Goal: Navigation & Orientation: Understand site structure

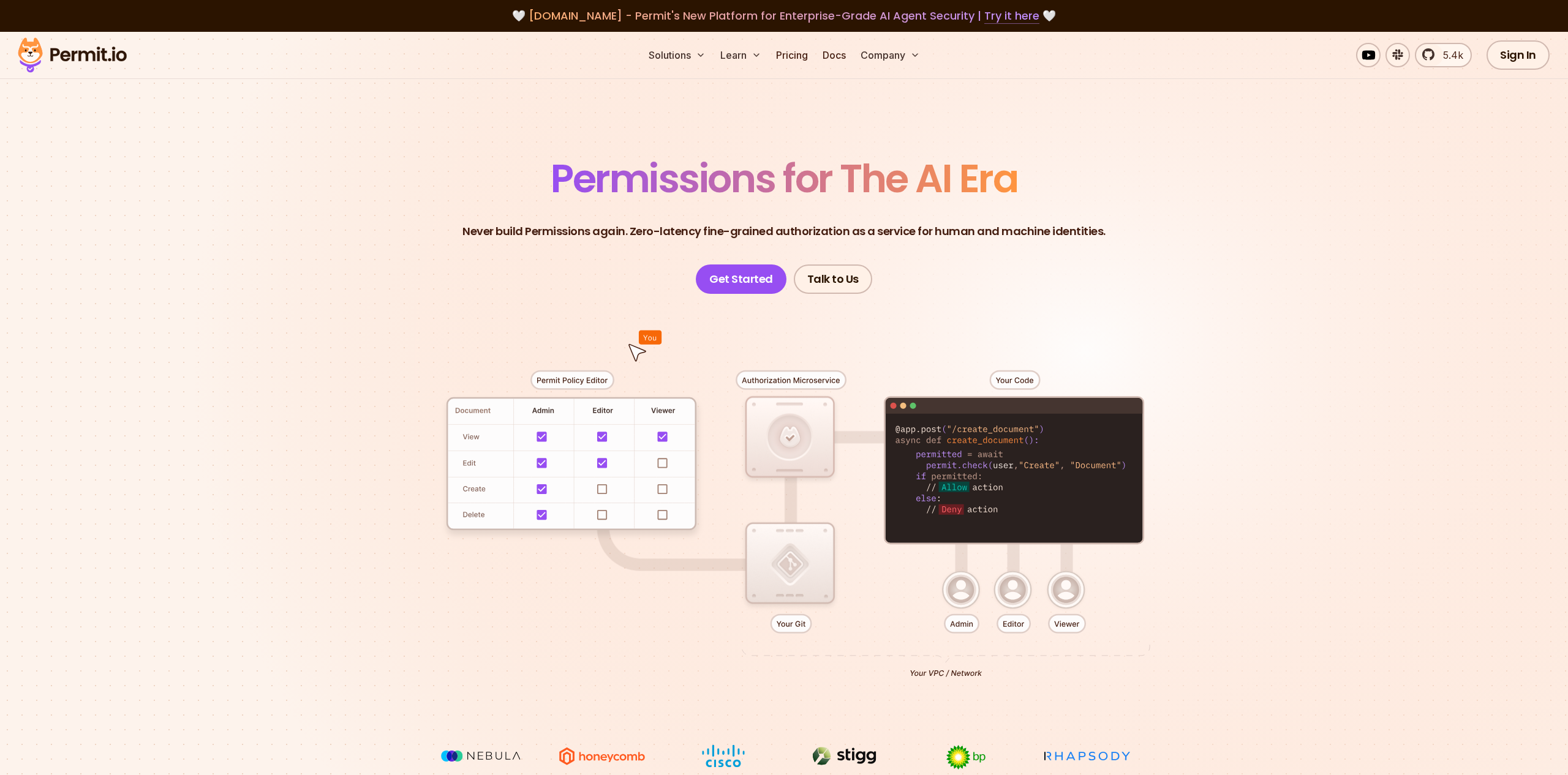
click at [1012, 14] on link "Try it here" at bounding box center [1012, 15] width 55 height 16
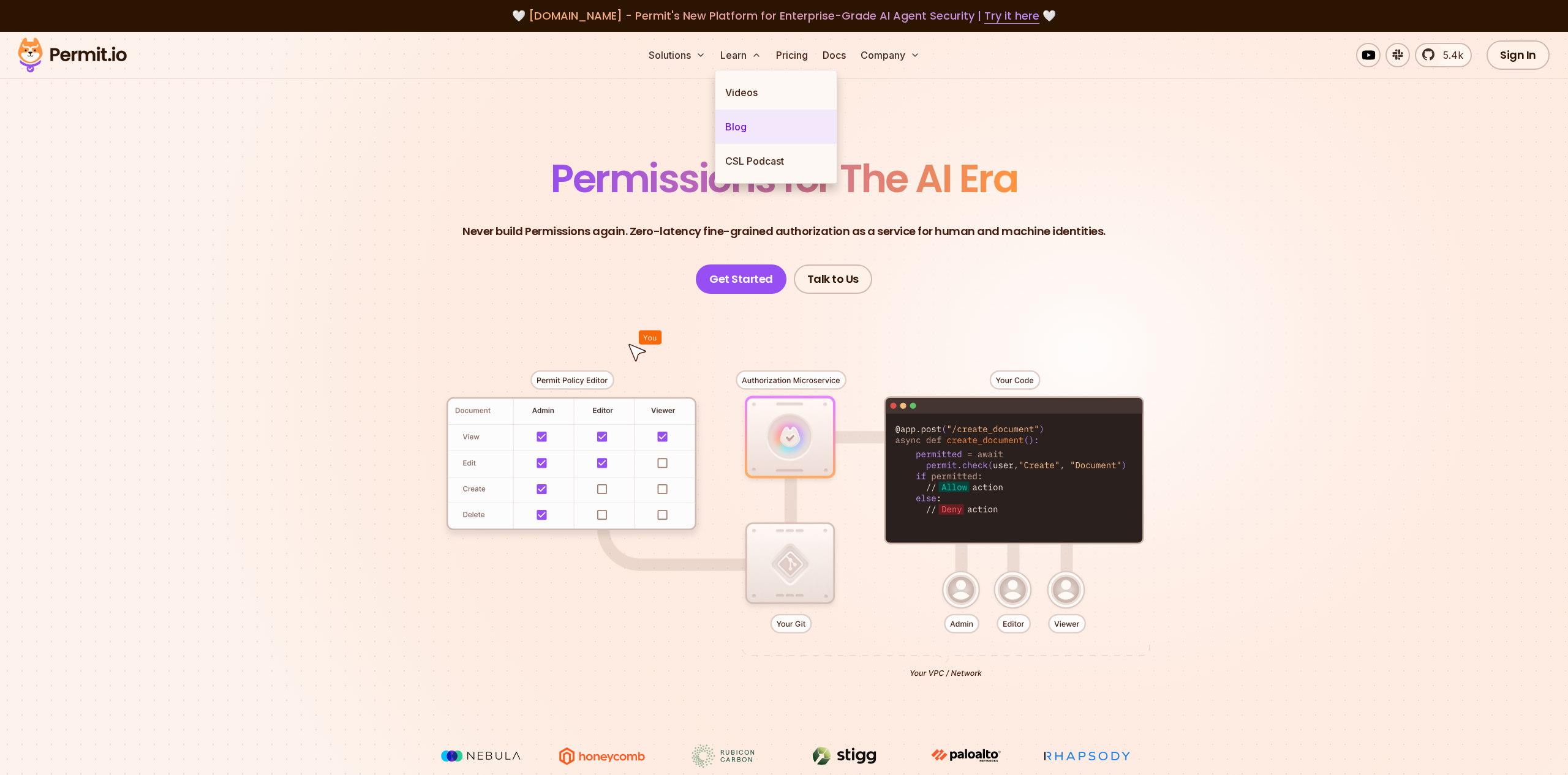
click at [735, 121] on link "Blog" at bounding box center [776, 126] width 121 height 34
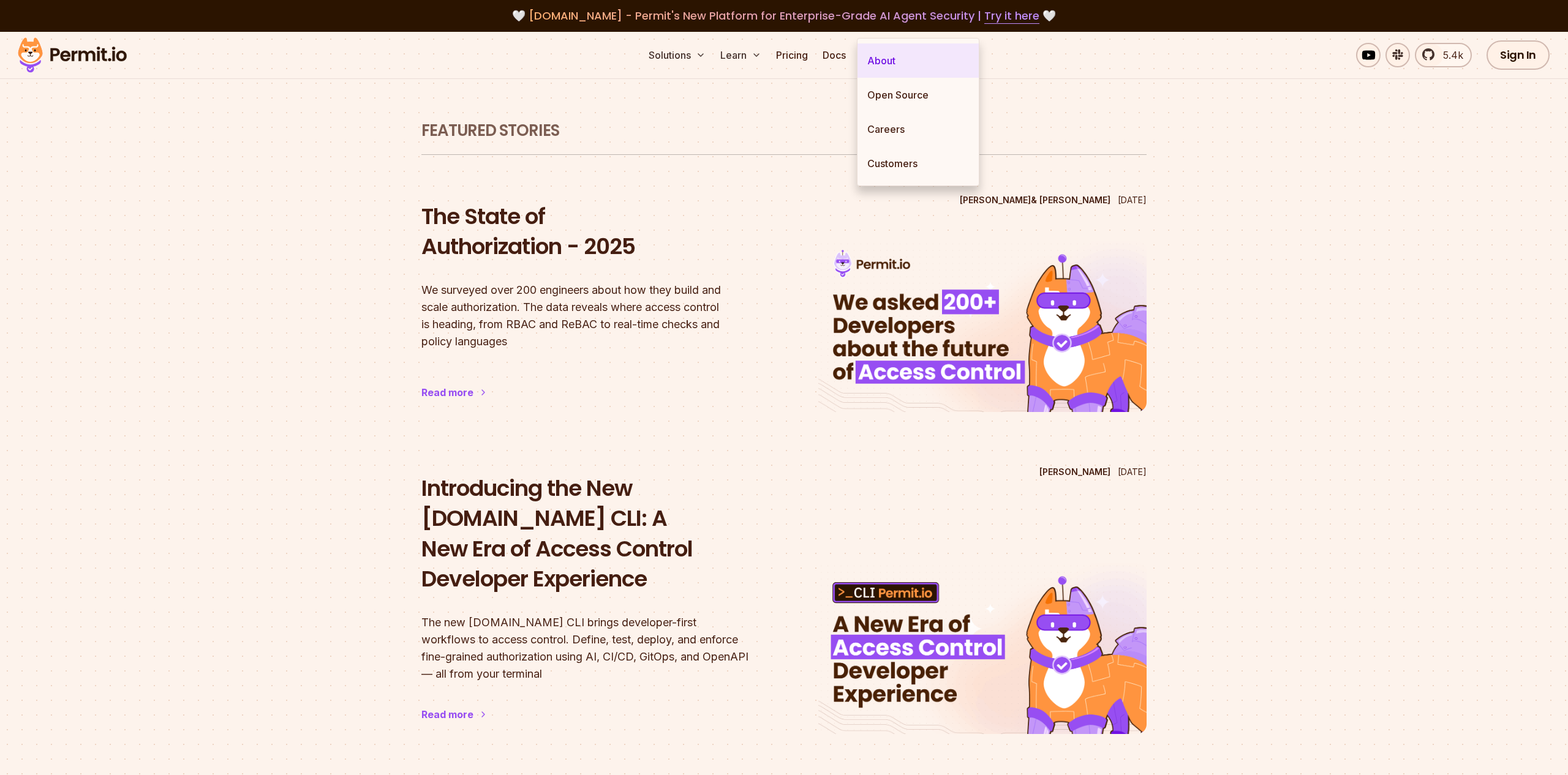
click at [895, 56] on link "About" at bounding box center [918, 61] width 121 height 34
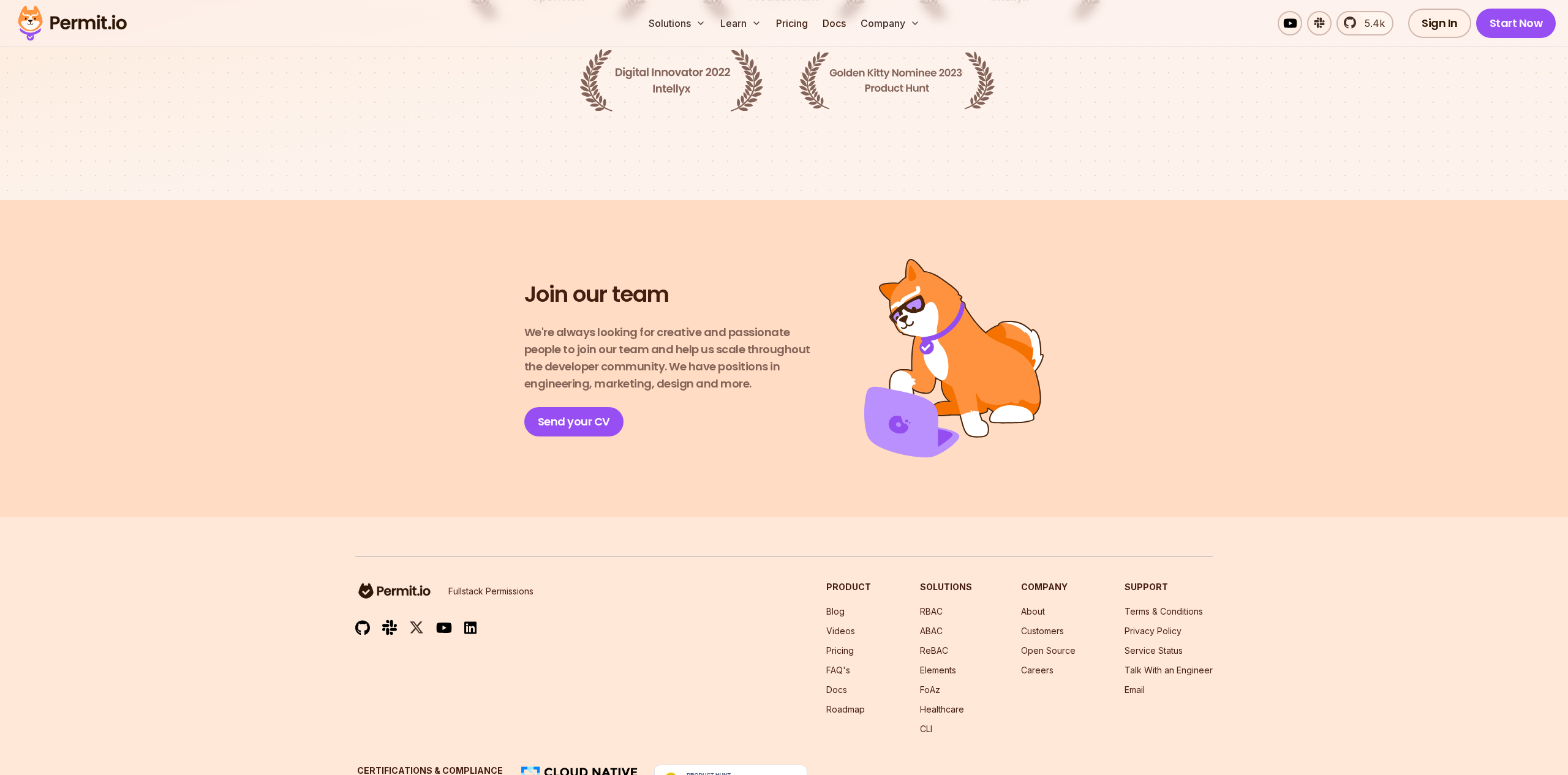
scroll to position [1969, 0]
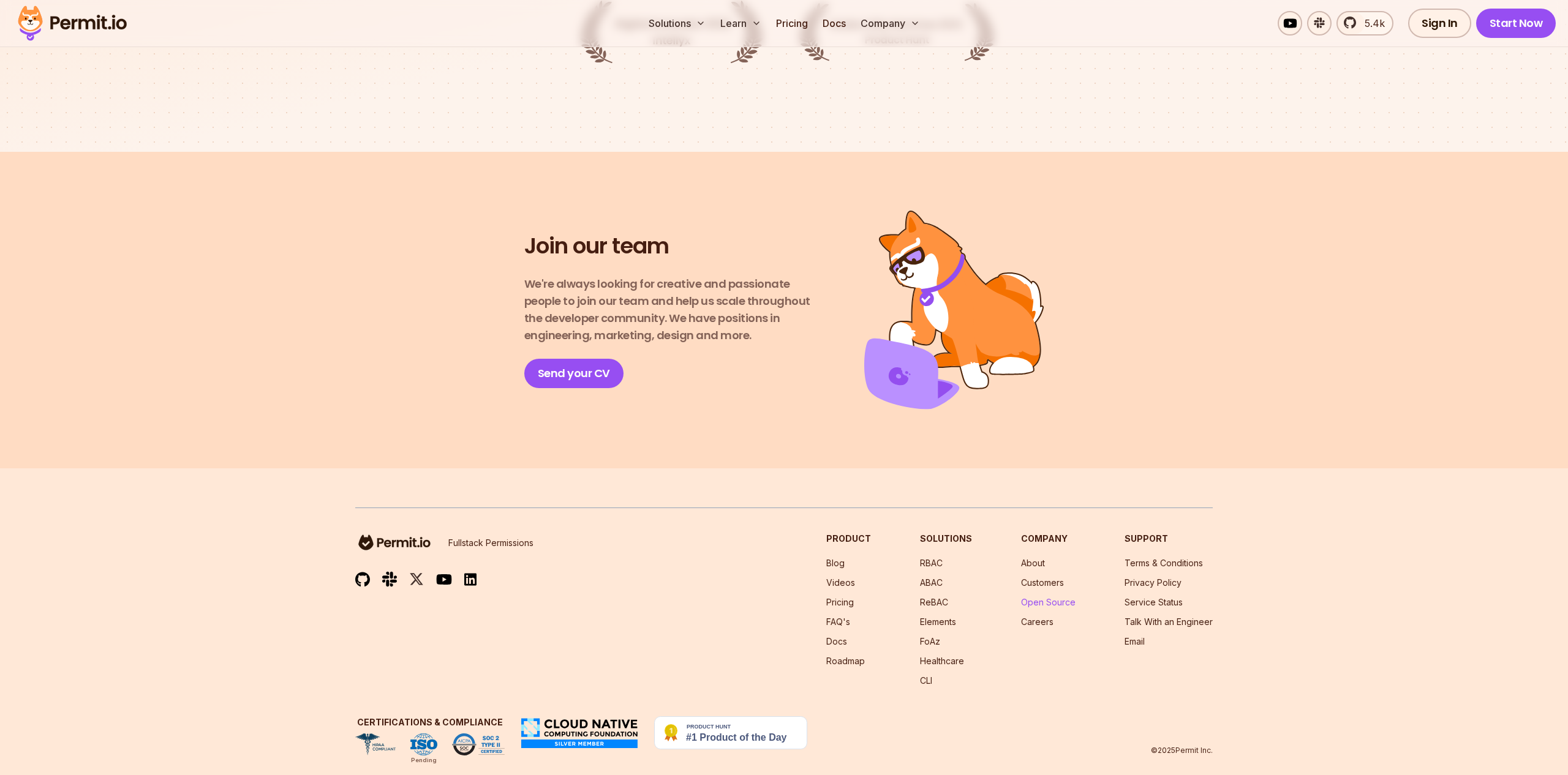
click at [1061, 597] on link "Open Source" at bounding box center [1048, 603] width 54 height 11
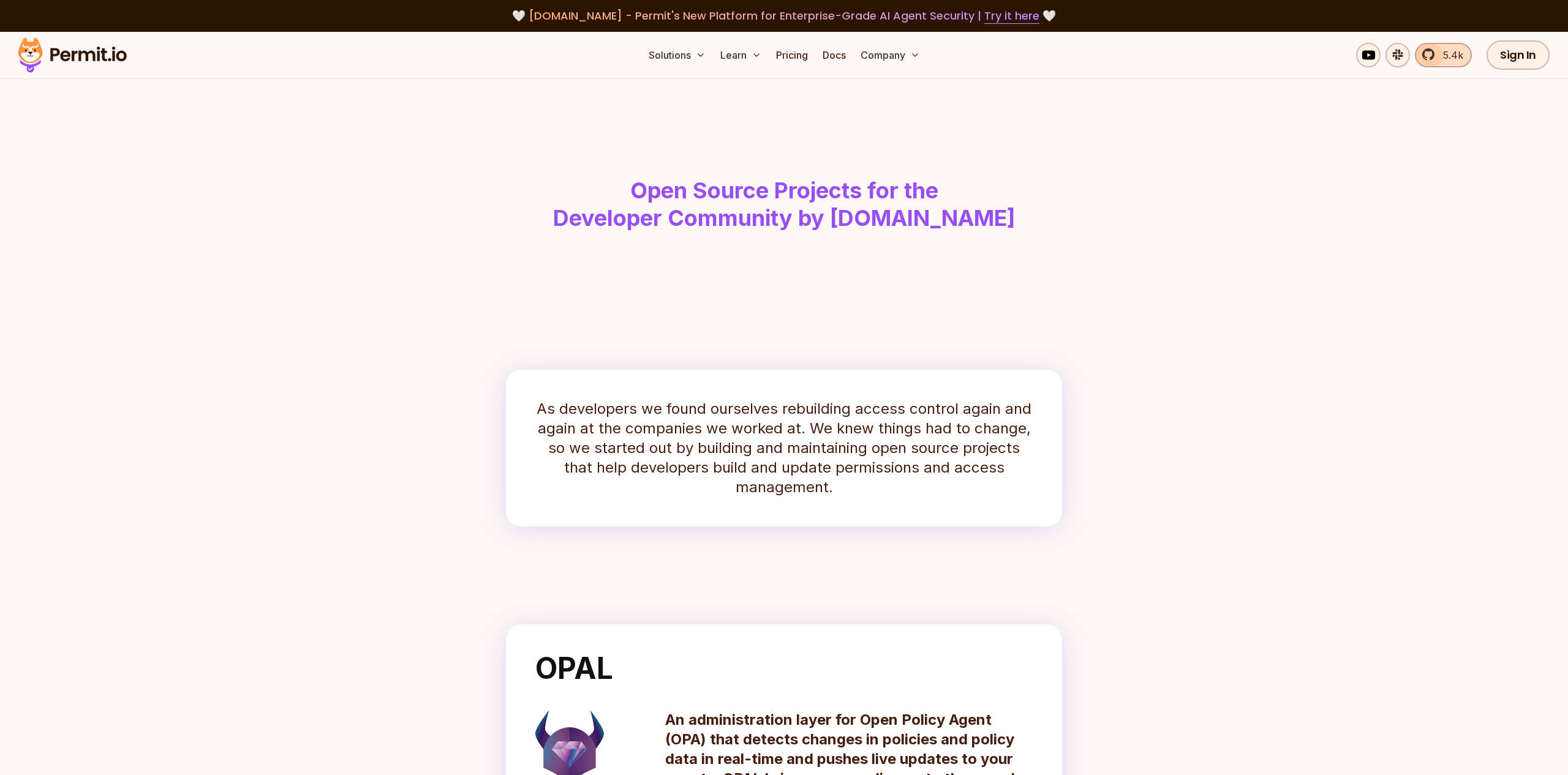
click at [1441, 51] on span "5.4k" at bounding box center [1450, 54] width 28 height 15
